Goal: Task Accomplishment & Management: Use online tool/utility

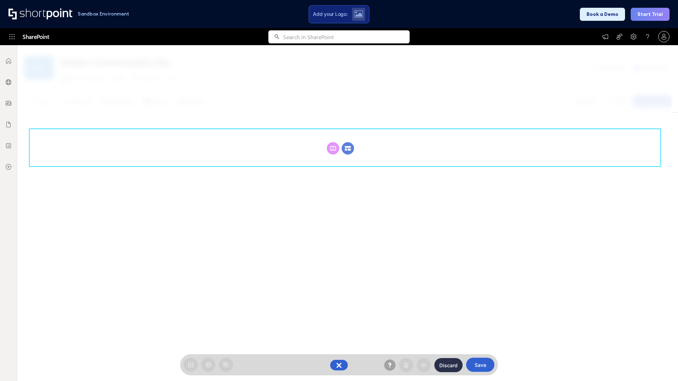
click at [348, 142] on circle at bounding box center [348, 148] width 12 height 12
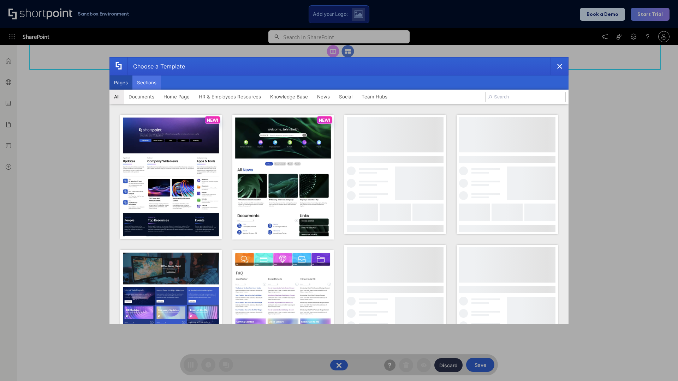
click at [147, 83] on button "Sections" at bounding box center [146, 83] width 29 height 14
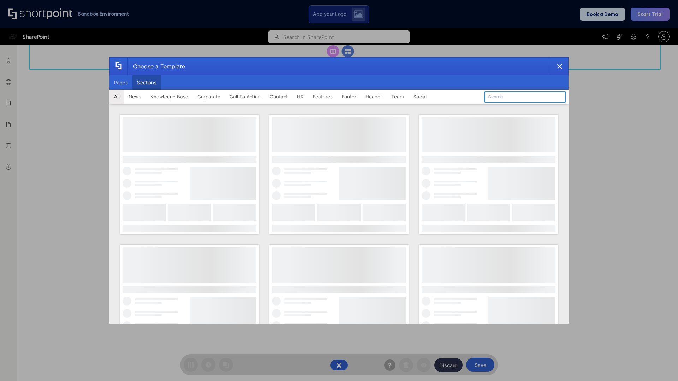
type input "CTA"
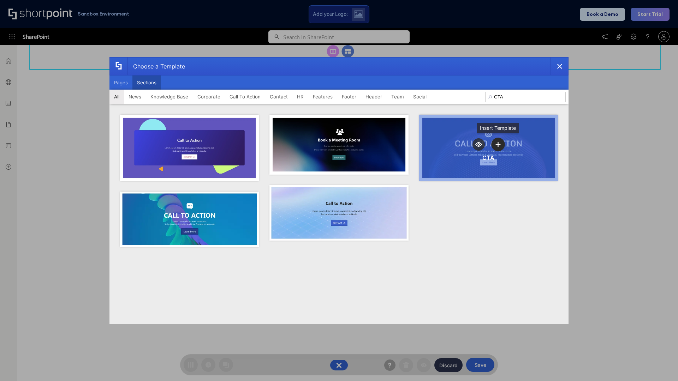
click at [498, 144] on icon "template selector" at bounding box center [498, 144] width 5 height 5
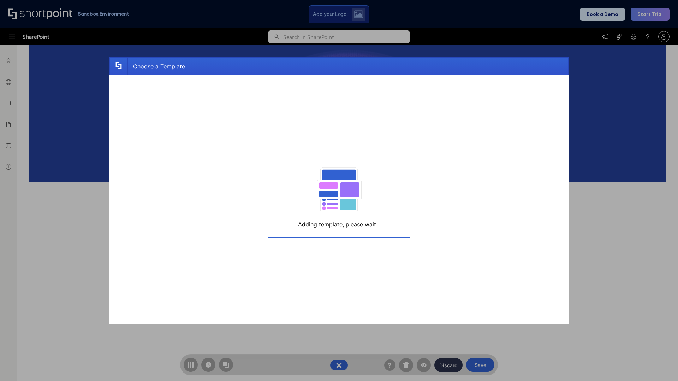
scroll to position [113, 0]
